Goal: Transaction & Acquisition: Book appointment/travel/reservation

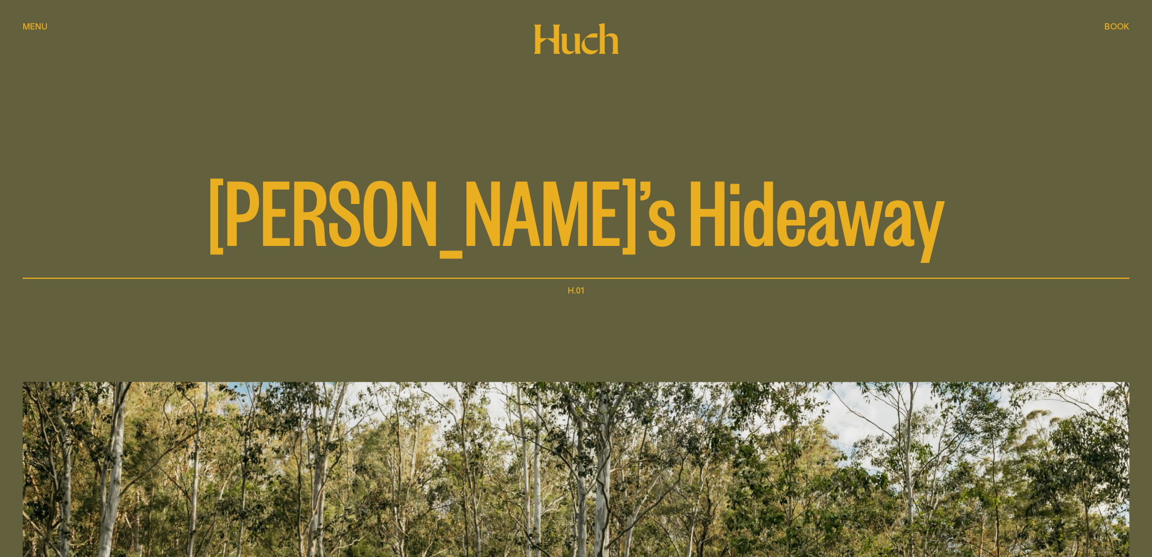
click at [1122, 24] on span "Book" at bounding box center [1116, 26] width 25 height 8
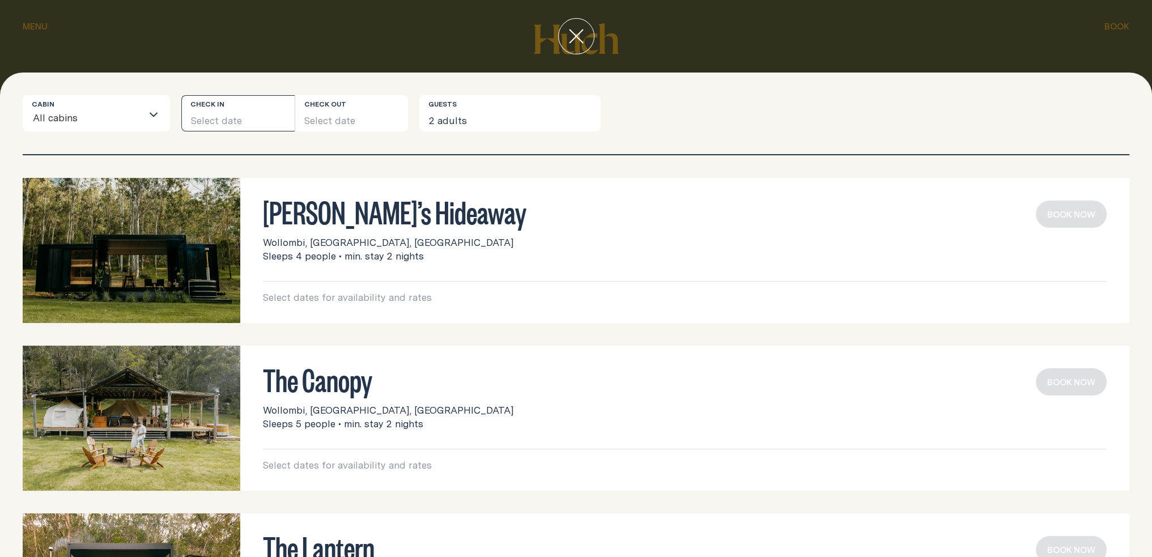
click at [254, 120] on button "Select date" at bounding box center [237, 113] width 113 height 36
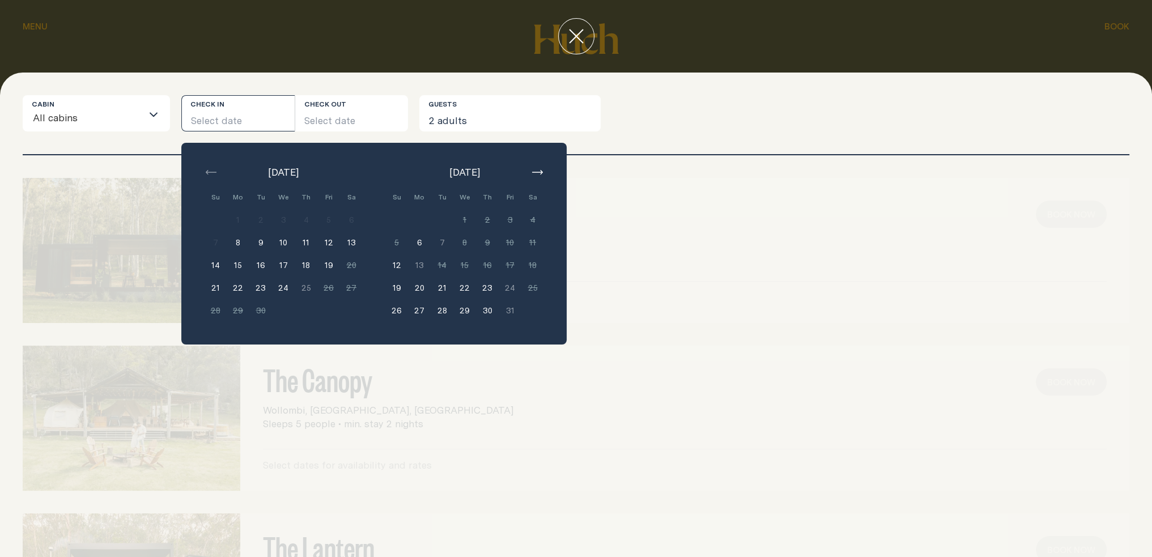
click at [532, 168] on button "button" at bounding box center [537, 172] width 14 height 14
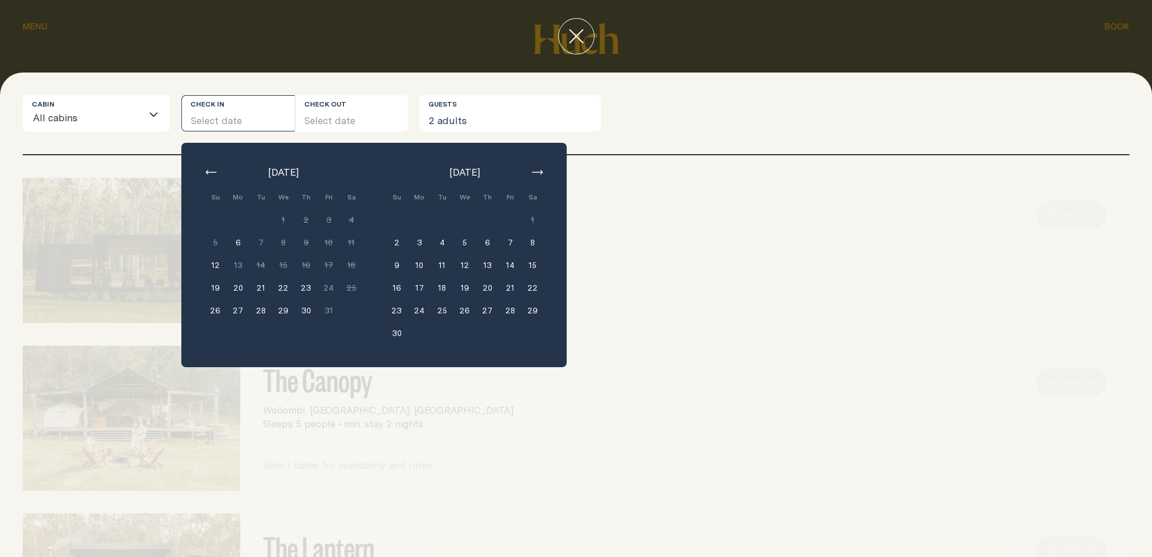
click at [619, 212] on div "Billy’s Hideaway Wollombi, Lower Hunter, NSW Sleeps 4 people • min. stay 2 nigh…" at bounding box center [576, 250] width 1106 height 145
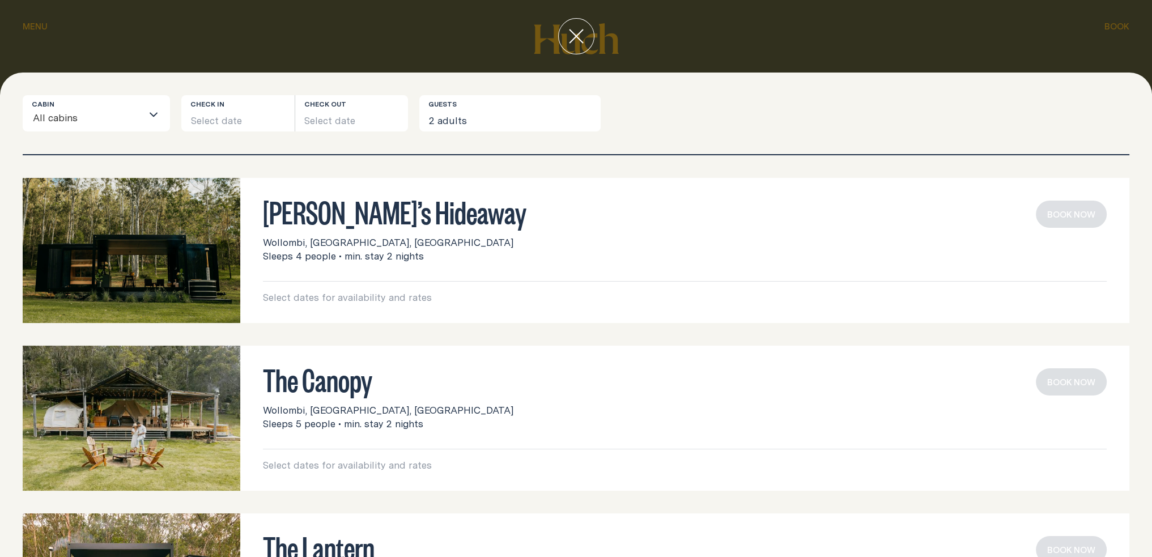
drag, startPoint x: 202, startPoint y: 91, endPoint x: 207, endPoint y: 99, distance: 9.1
click at [203, 92] on div "Cabin All cabins Loading... Check in Select date Check out Select date Guests 2…" at bounding box center [576, 315] width 1152 height 484
click at [217, 114] on button "Select date" at bounding box center [237, 113] width 113 height 36
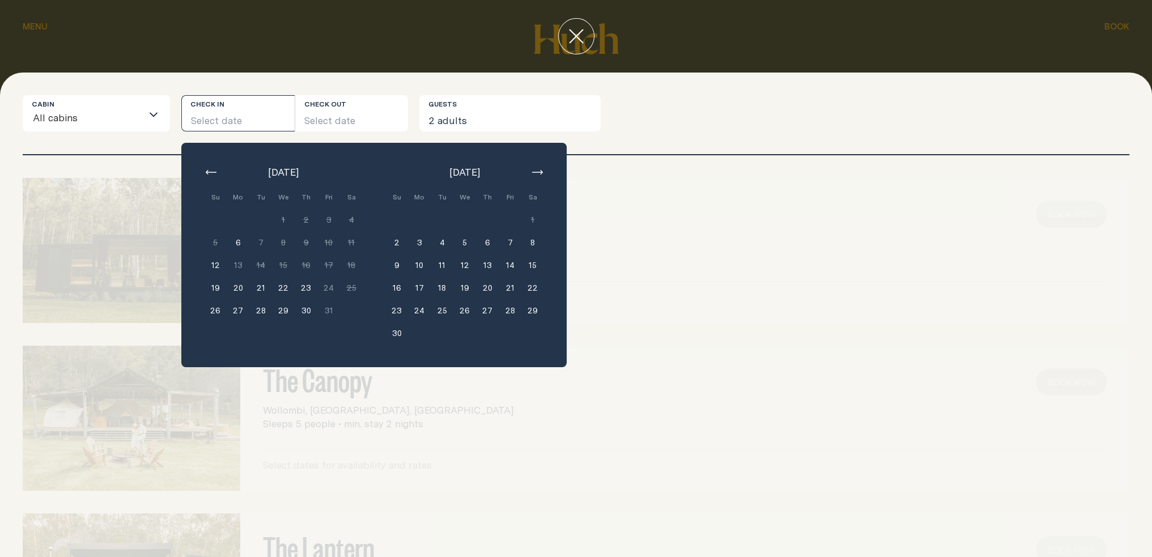
click at [646, 266] on div "Billy’s Hideaway Wollombi, Lower Hunter, NSW Sleeps 4 people • min. stay 2 nigh…" at bounding box center [576, 250] width 1106 height 145
